Goal: Answer question/provide support: Participate in discussion

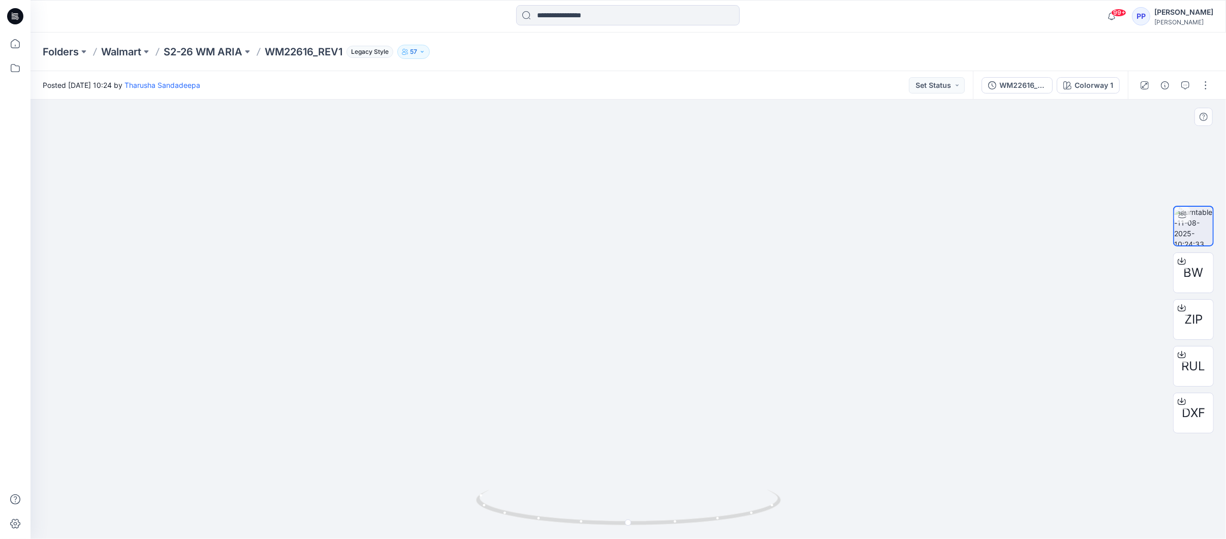
drag, startPoint x: 655, startPoint y: 224, endPoint x: 683, endPoint y: 391, distance: 170.0
click at [683, 390] on img at bounding box center [628, 249] width 375 height 579
click at [942, 87] on button "Set Status" at bounding box center [937, 85] width 56 height 16
click at [835, 277] on div at bounding box center [628, 320] width 1196 height 440
click at [690, 186] on img at bounding box center [628, 265] width 375 height 549
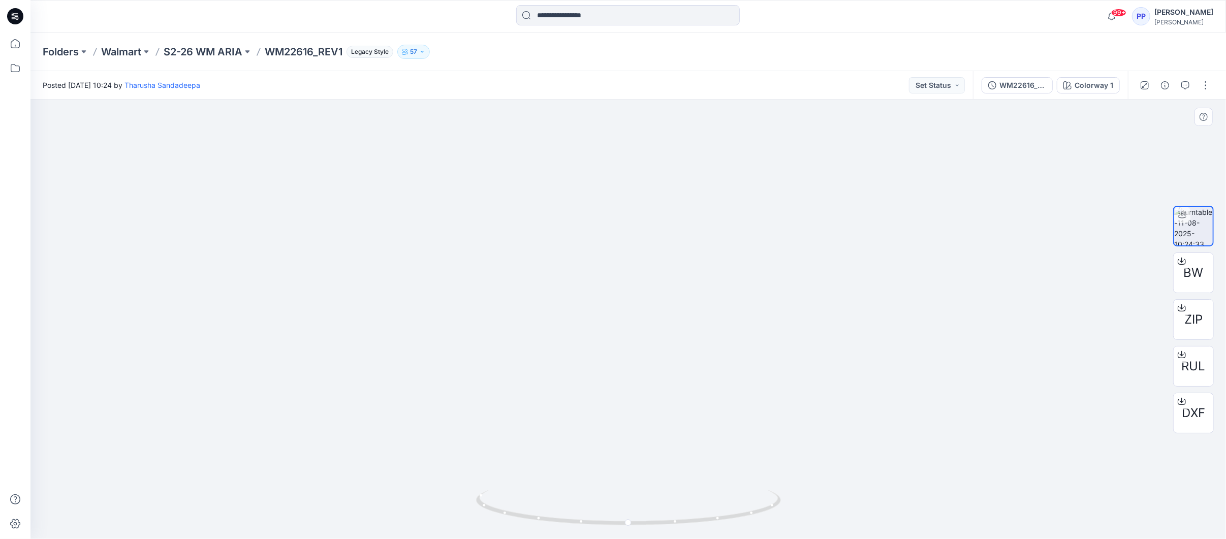
click at [698, 180] on img at bounding box center [628, 265] width 375 height 549
click at [1188, 88] on icon "button" at bounding box center [1186, 85] width 8 height 8
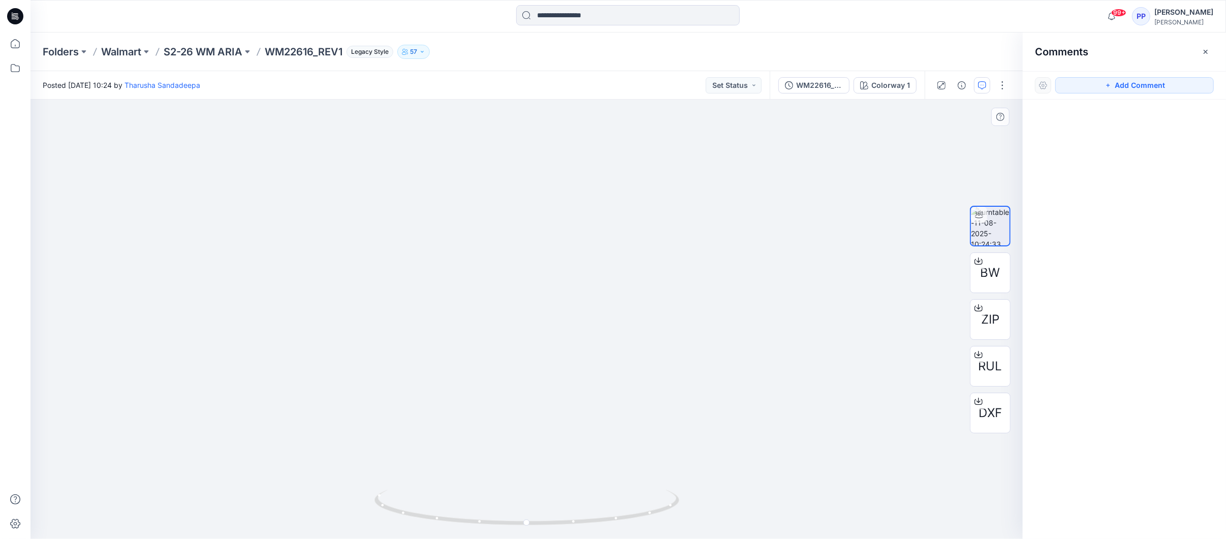
click at [584, 175] on img at bounding box center [527, 282] width 307 height 513
click at [586, 182] on img at bounding box center [527, 282] width 307 height 513
click at [1090, 83] on button "Add Comment" at bounding box center [1135, 85] width 159 height 16
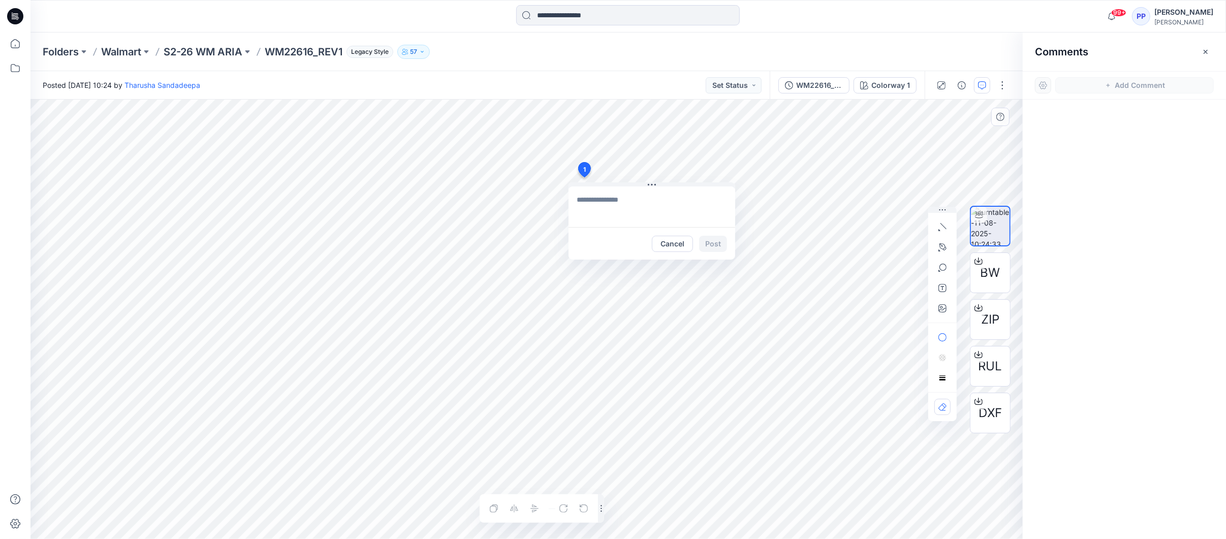
click at [584, 177] on div "1 Cancel Post Layer 1" at bounding box center [526, 320] width 993 height 440
click at [619, 212] on textarea "**********" at bounding box center [652, 207] width 167 height 41
click at [655, 218] on textarea "**********" at bounding box center [652, 207] width 167 height 41
type textarea "**********"
click at [708, 243] on button "Post" at bounding box center [713, 244] width 28 height 16
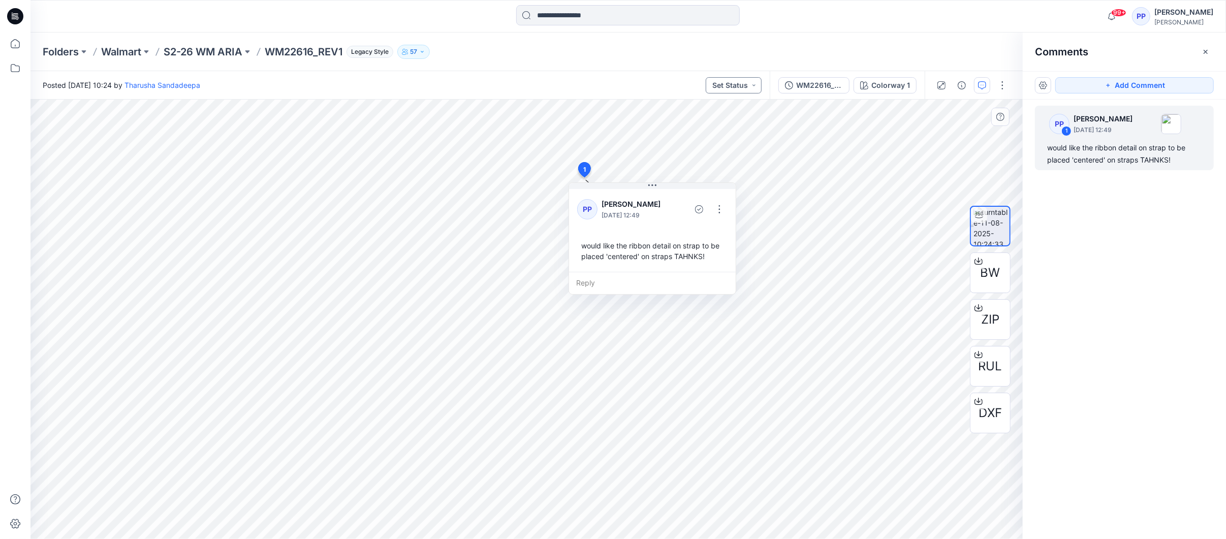
click at [749, 85] on button "Set Status" at bounding box center [734, 85] width 56 height 16
click at [744, 197] on p "Approved with corrections" at bounding box center [719, 199] width 57 height 13
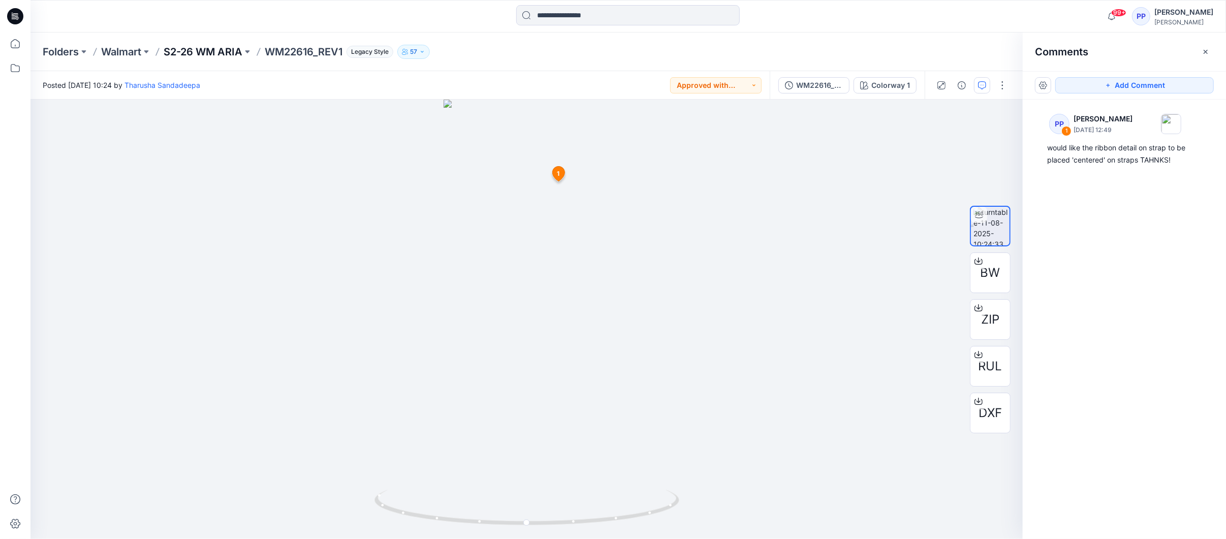
click at [200, 54] on p "S2-26 WM ARIA" at bounding box center [203, 52] width 79 height 14
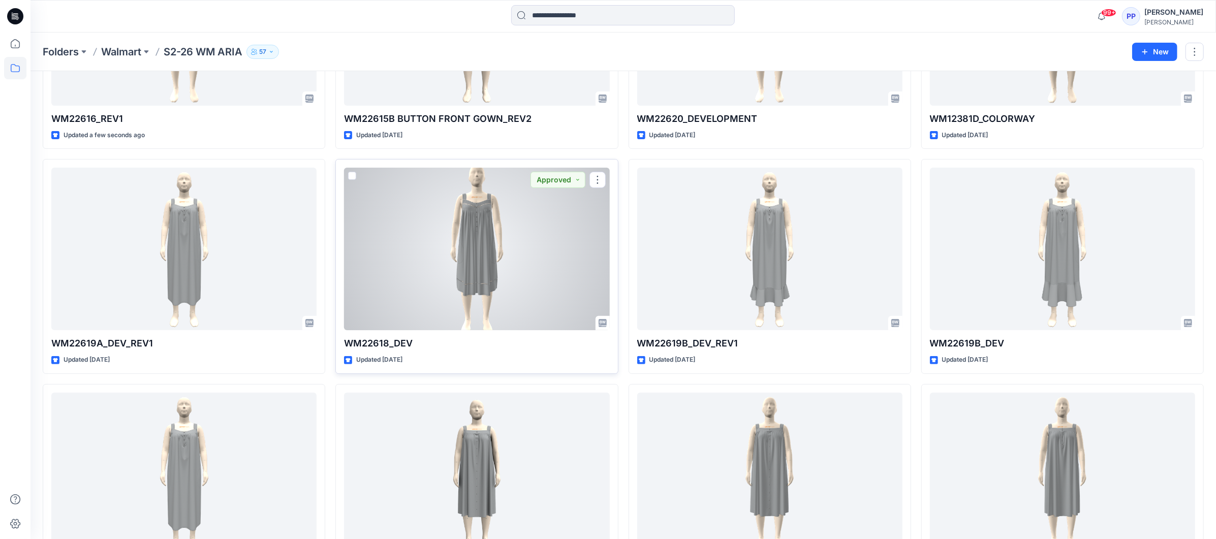
scroll to position [203, 0]
